Goal: Register for event/course

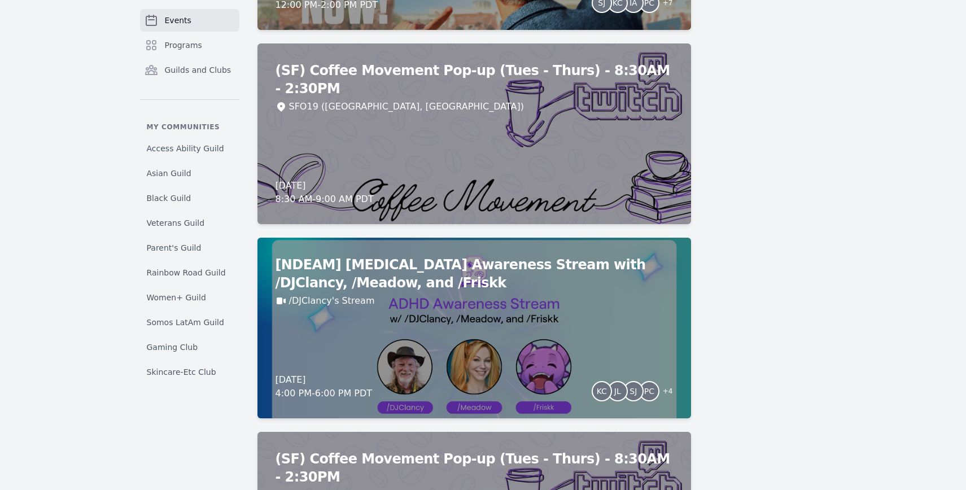
scroll to position [3200, 0]
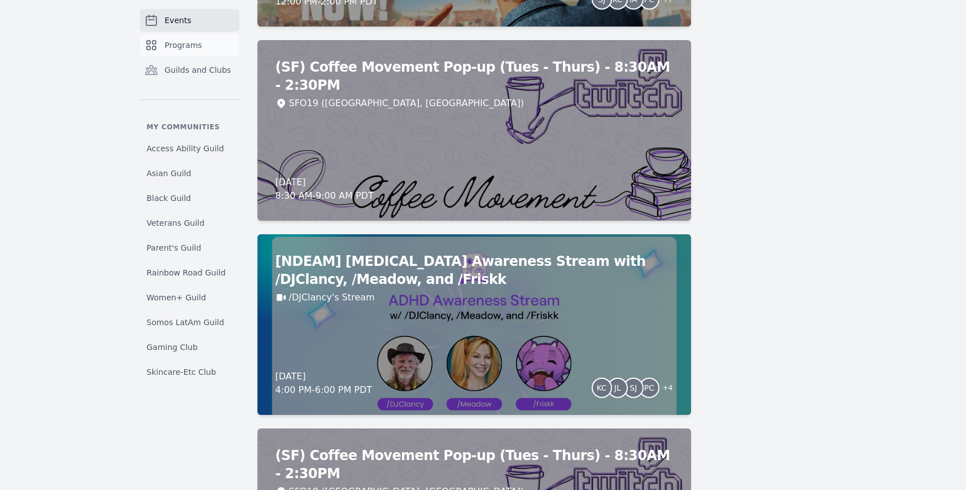
click at [216, 36] on link "Programs" at bounding box center [189, 45] width 99 height 23
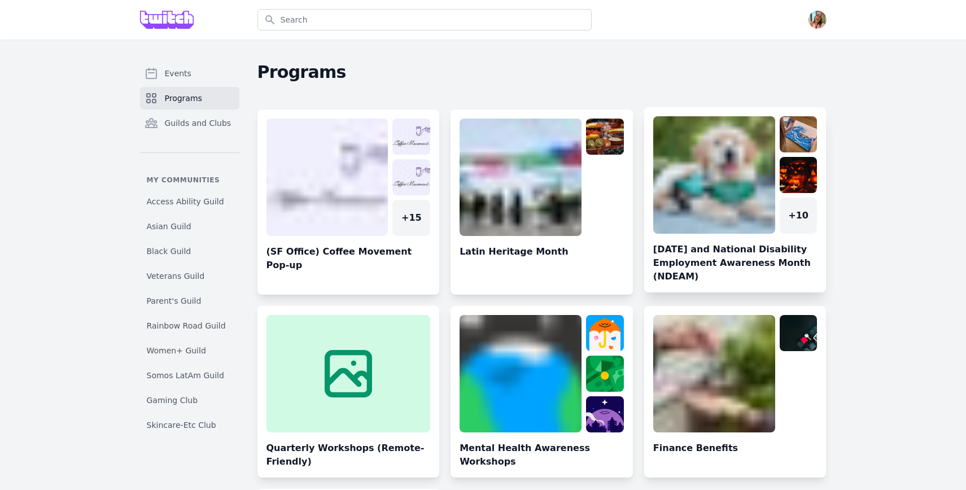
click at [745, 221] on link at bounding box center [735, 204] width 182 height 176
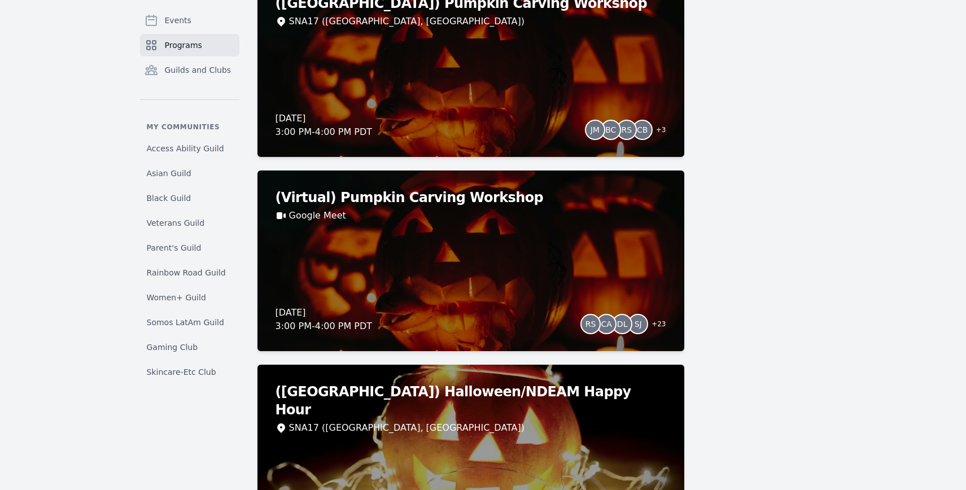
scroll to position [599, 0]
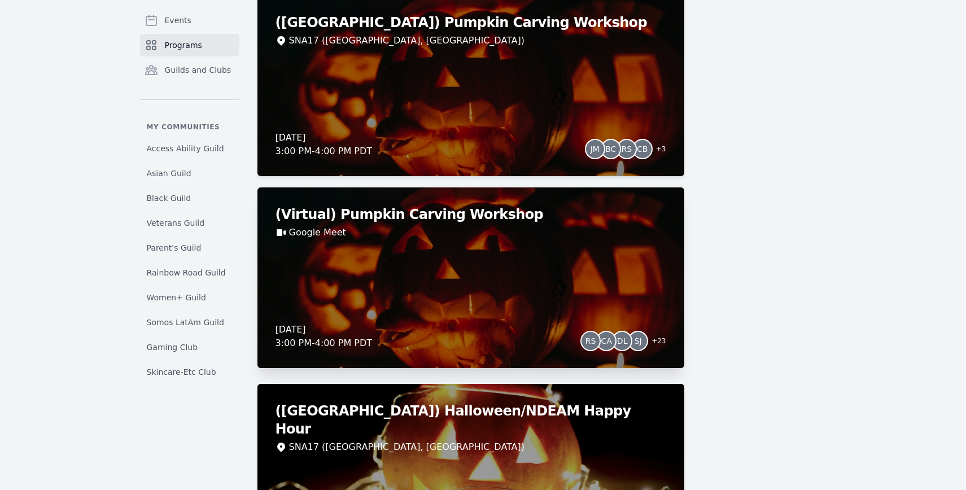
click at [488, 294] on div "(Virtual) Pumpkin Carving Workshop Google Meet [DATE] 3:00 PM - 4:00 PM PDT RS …" at bounding box center [470, 277] width 427 height 181
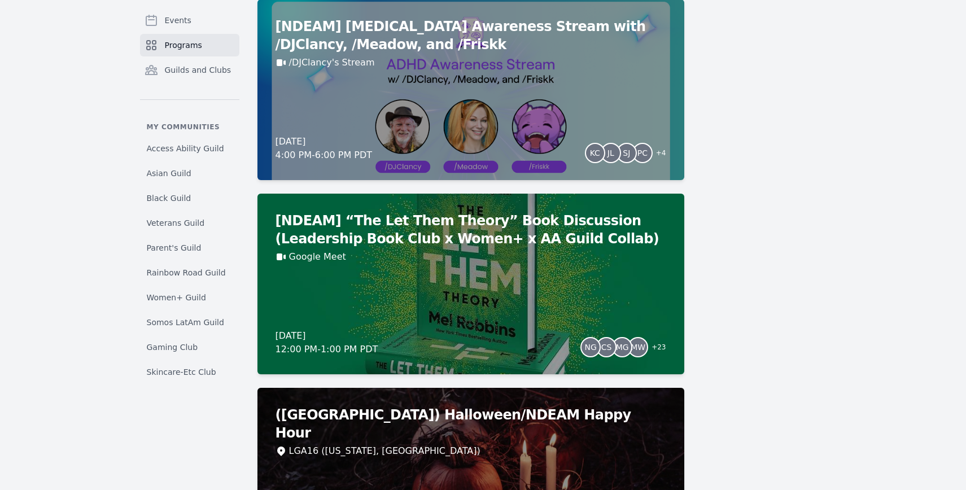
scroll to position [1481, 0]
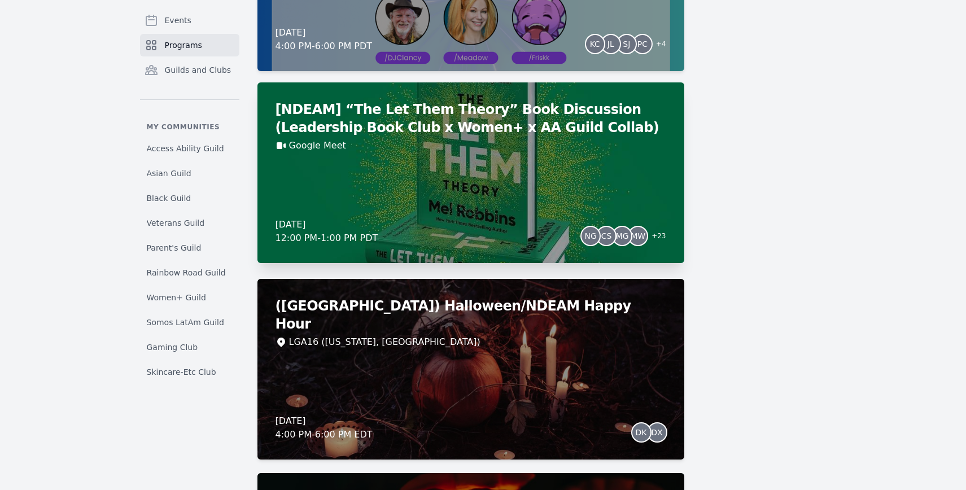
click at [652, 103] on h2 "[NDEAM] “The Let Them Theory” Book Discussion (Leadership Book Club x Women+ x …" at bounding box center [471, 119] width 391 height 36
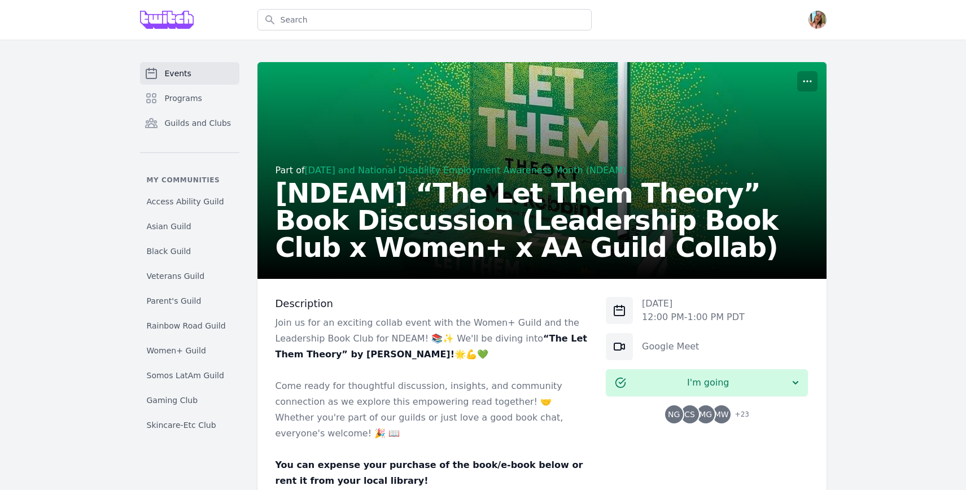
click at [401, 185] on h2 "[NDEAM] “The Let Them Theory” Book Discussion (Leadership Book Club x Women+ x …" at bounding box center [542, 220] width 533 height 81
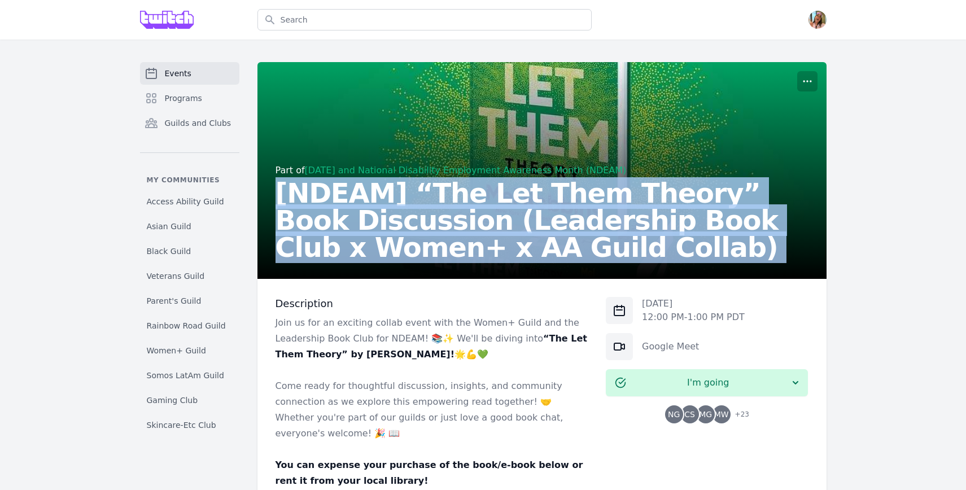
click at [401, 185] on h2 "[NDEAM] “The Let Them Theory” Book Discussion (Leadership Book Club x Women+ x …" at bounding box center [542, 220] width 533 height 81
copy h2 "[NDEAM] “The Let Them Theory” Book Discussion (Leadership Book Club x Women+ x …"
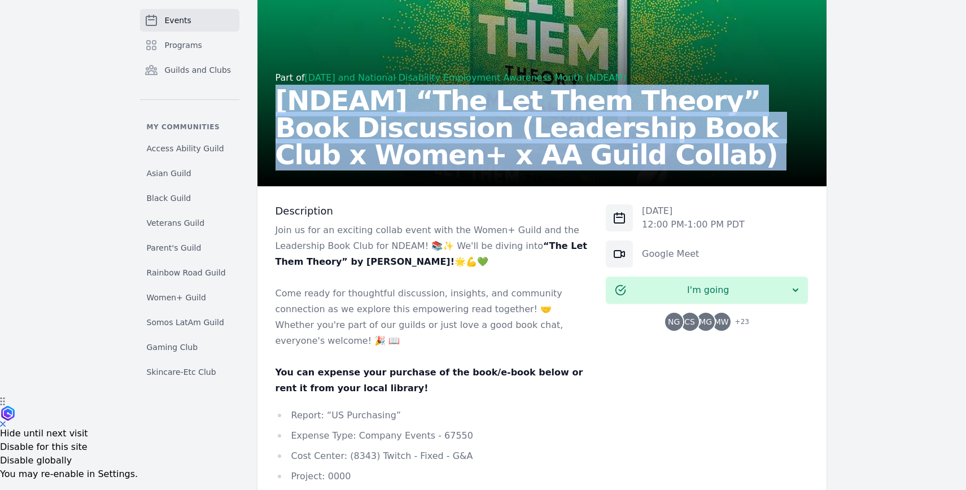
scroll to position [149, 0]
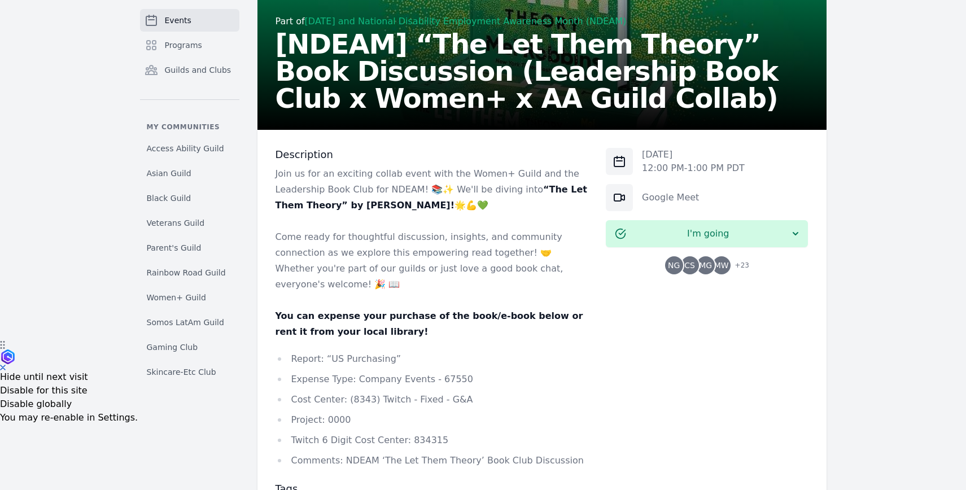
click at [695, 157] on p "[DATE]" at bounding box center [693, 155] width 103 height 14
copy p "[DATE]"
